Goal: Find specific page/section: Find specific page/section

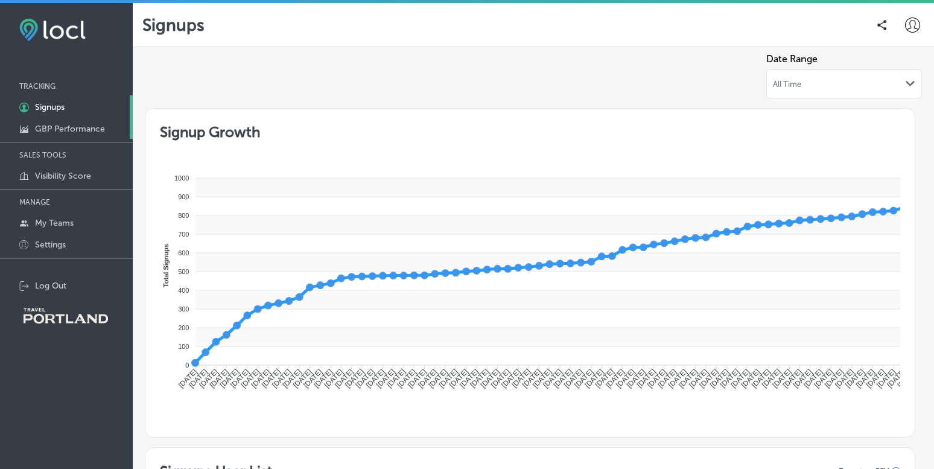
click at [57, 124] on p "GBP Performance" at bounding box center [70, 129] width 70 height 10
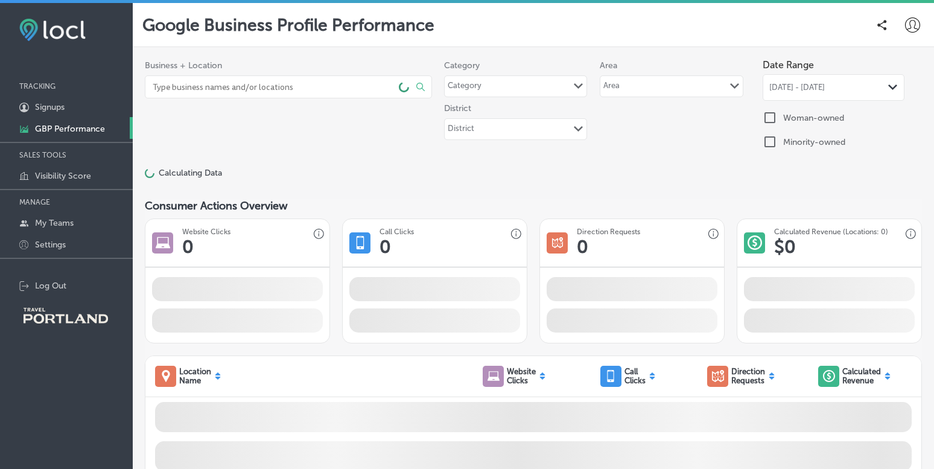
click at [198, 87] on input at bounding box center [271, 87] width 240 height 22
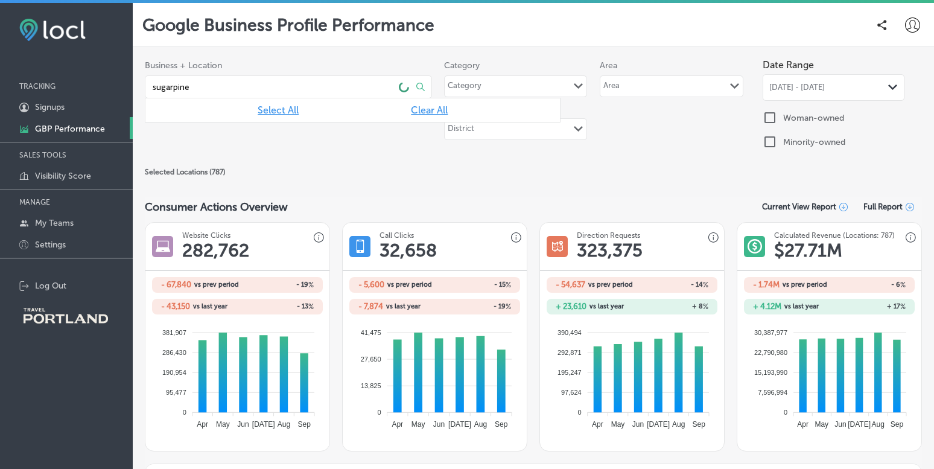
type input "sugarpine"
